Goal: Task Accomplishment & Management: Manage account settings

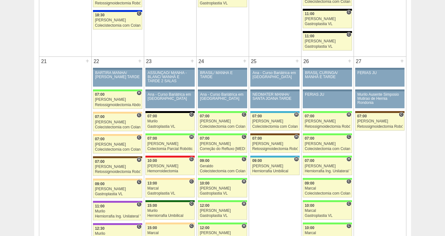
scroll to position [981, 0]
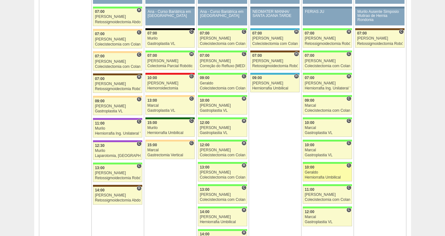
click at [325, 171] on div "Geraldo" at bounding box center [328, 172] width 46 height 4
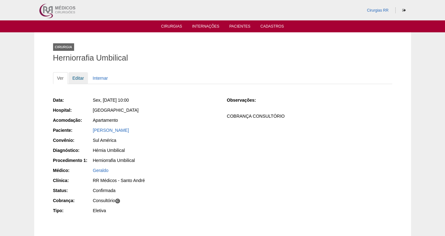
drag, startPoint x: 74, startPoint y: 78, endPoint x: 77, endPoint y: 72, distance: 6.8
click at [74, 78] on link "Editar" at bounding box center [78, 78] width 20 height 12
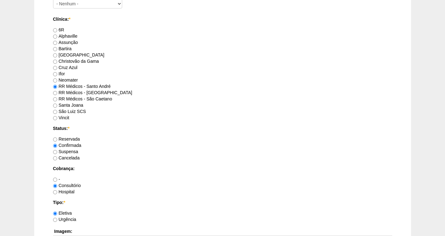
scroll to position [573, 0]
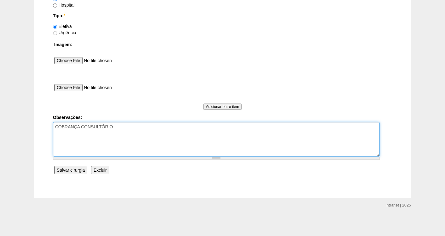
click at [127, 128] on textarea "COBRANÇA CONSULTÓRIO" at bounding box center [216, 139] width 327 height 35
type textarea "COBRANÇA CONSULTÓRIO AUTORIZADA VALIDADE DA GUIA :05/10"
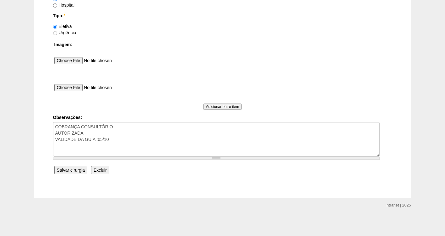
click at [79, 168] on input "Salvar cirurgia" at bounding box center [70, 170] width 33 height 8
